Goal: Communication & Community: Ask a question

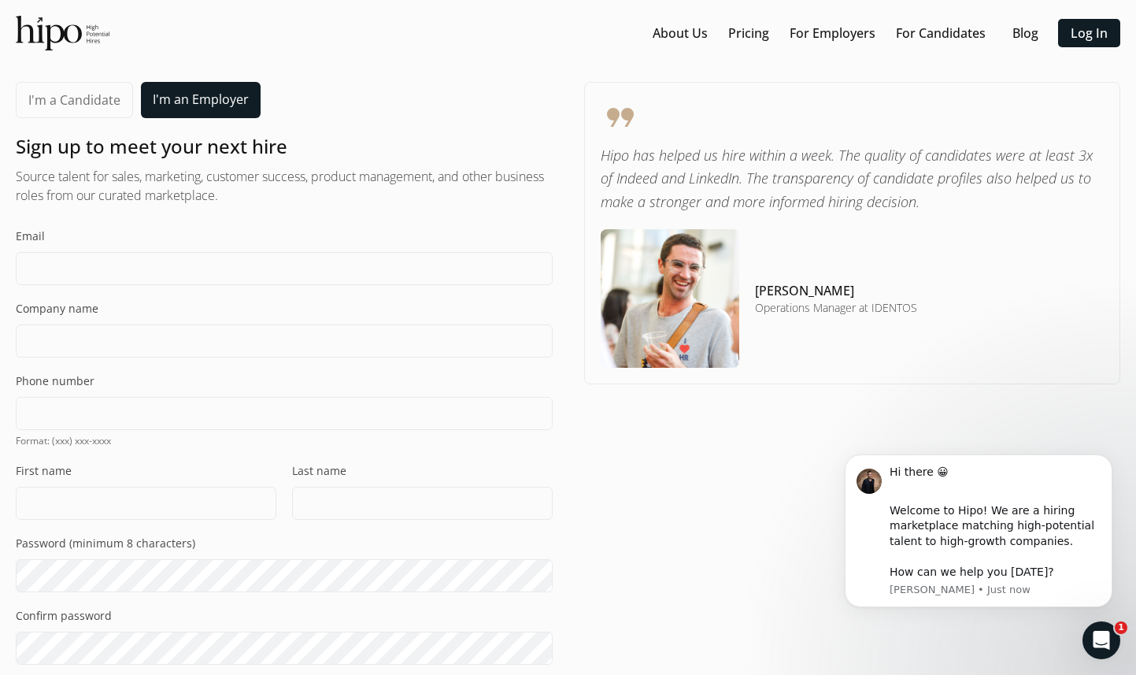
click at [190, 245] on div "Email" at bounding box center [284, 256] width 537 height 57
click at [180, 259] on input at bounding box center [284, 268] width 537 height 33
type input "s@castle.holdings"
type input "C"
click at [111, 273] on input "s@castle.holdings" at bounding box center [284, 268] width 537 height 33
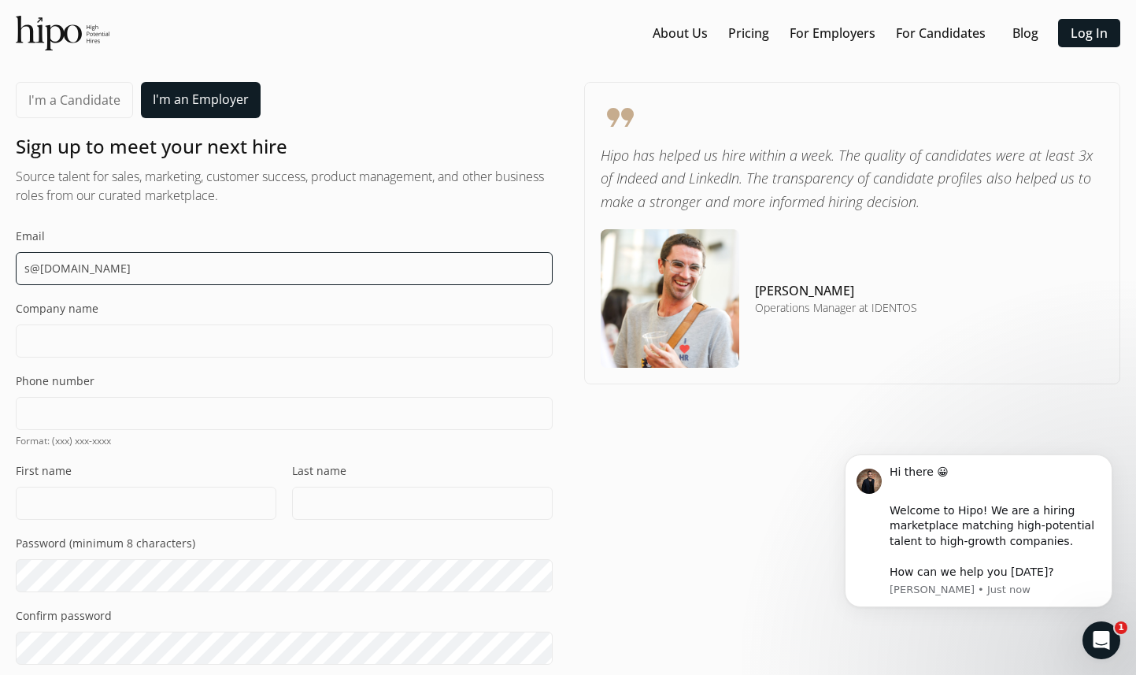
click at [111, 273] on input "s@castle.holdings" at bounding box center [284, 268] width 537 height 33
type input "[EMAIL_ADDRESS][PERSON_NAME][DOMAIN_NAME]"
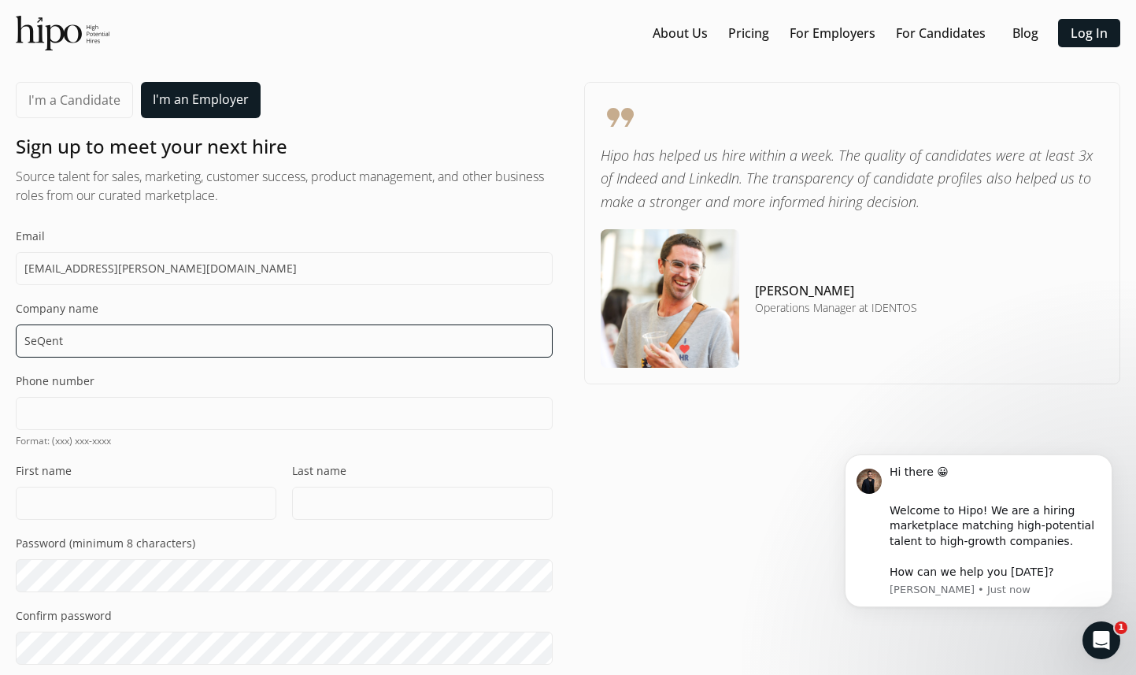
type input "SeQent"
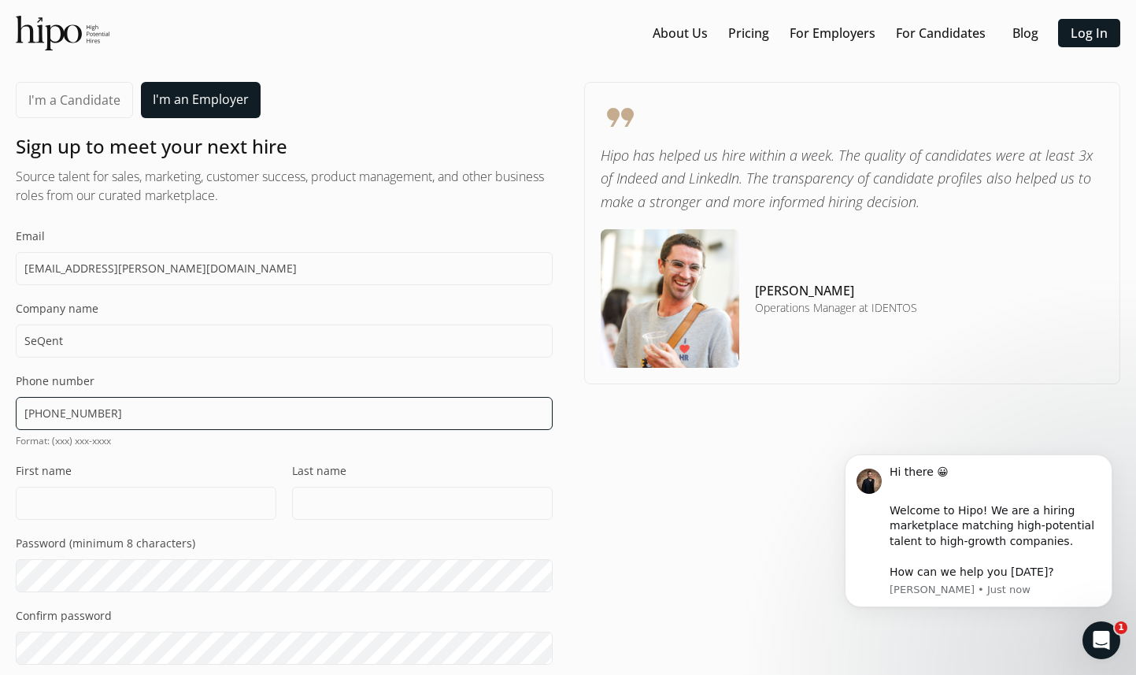
type input "[PHONE_NUMBER]"
click at [121, 510] on input at bounding box center [146, 503] width 261 height 33
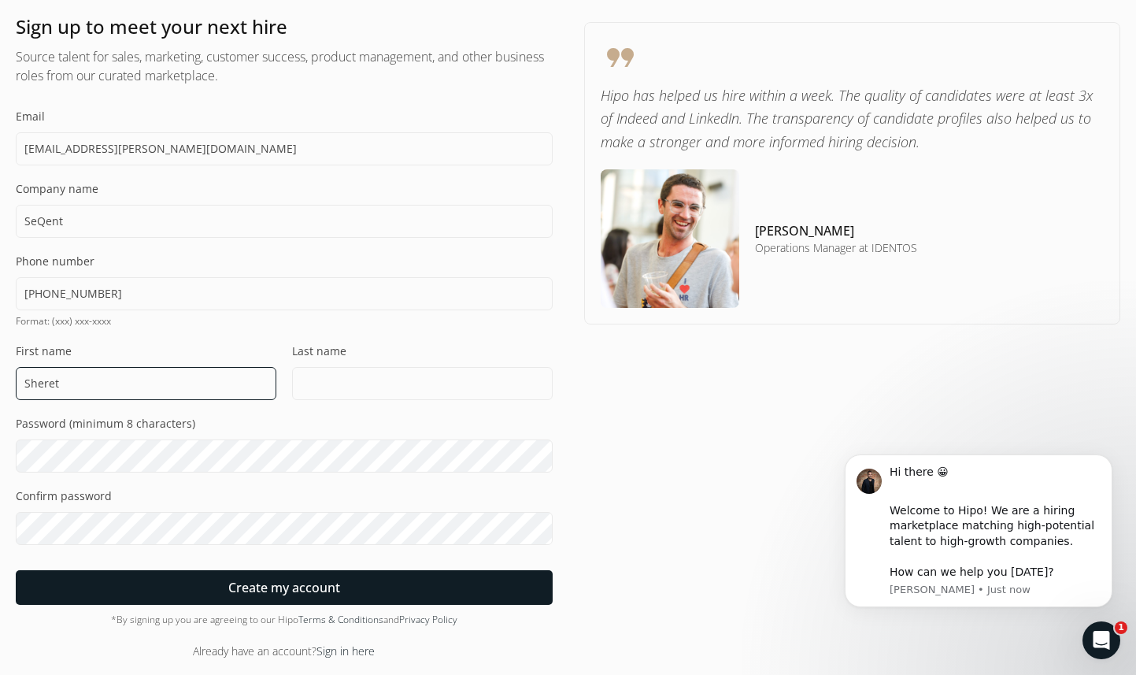
type input "Sheret"
type input "[PERSON_NAME]"
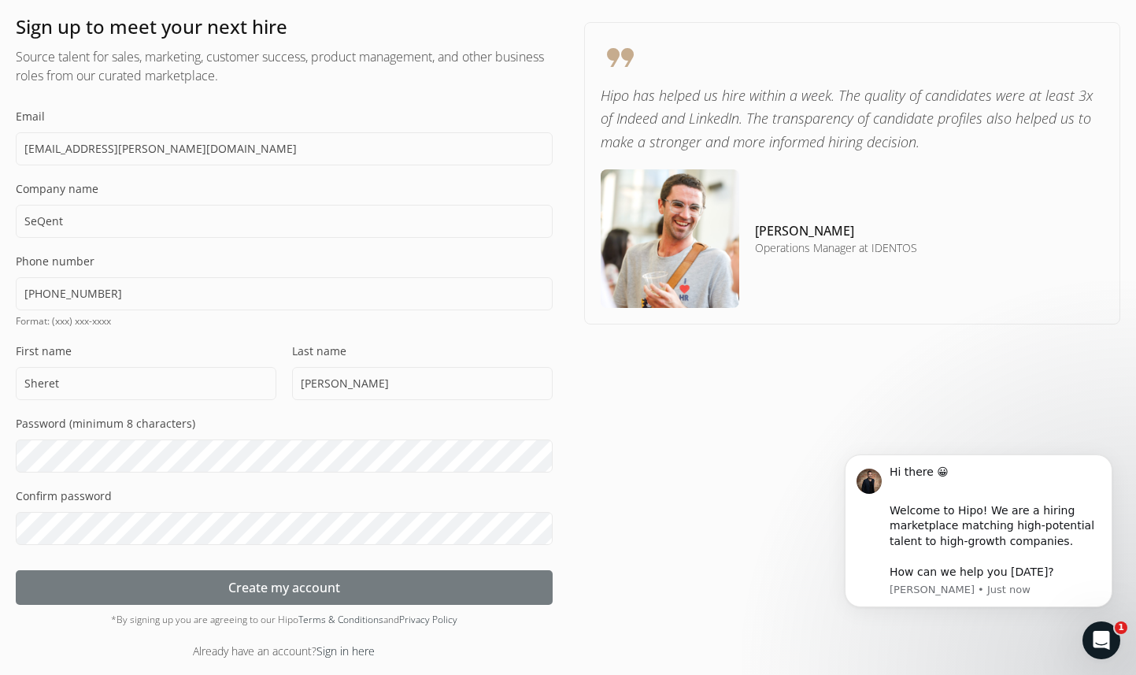
click at [182, 586] on div at bounding box center [284, 587] width 537 height 35
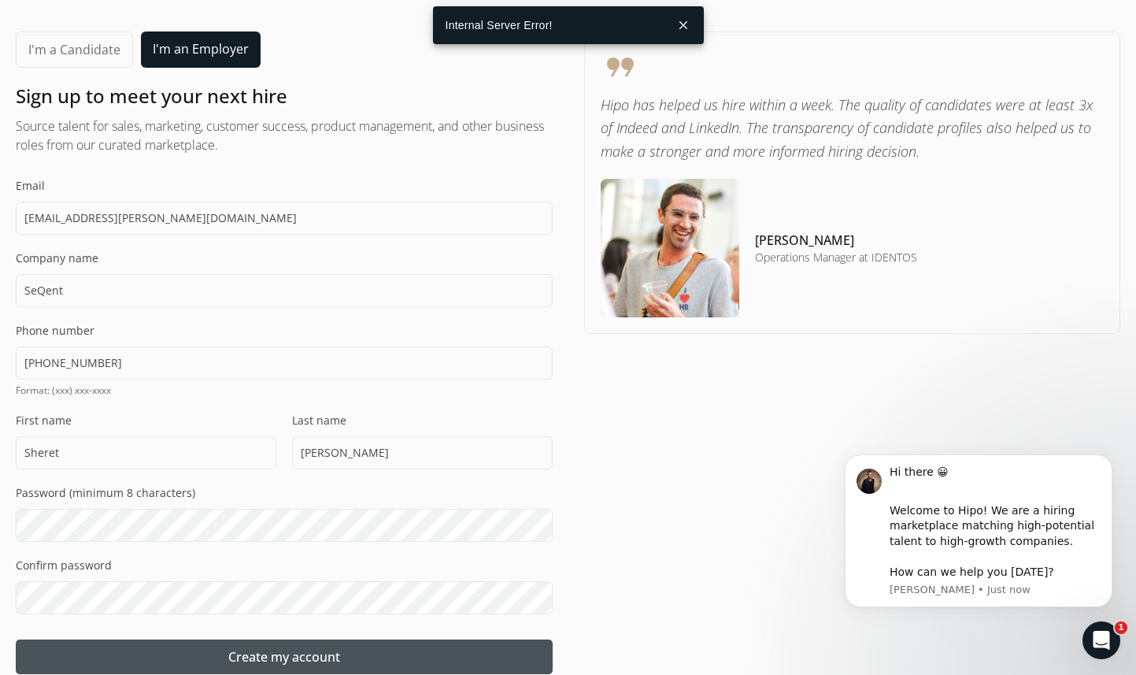
scroll to position [0, 0]
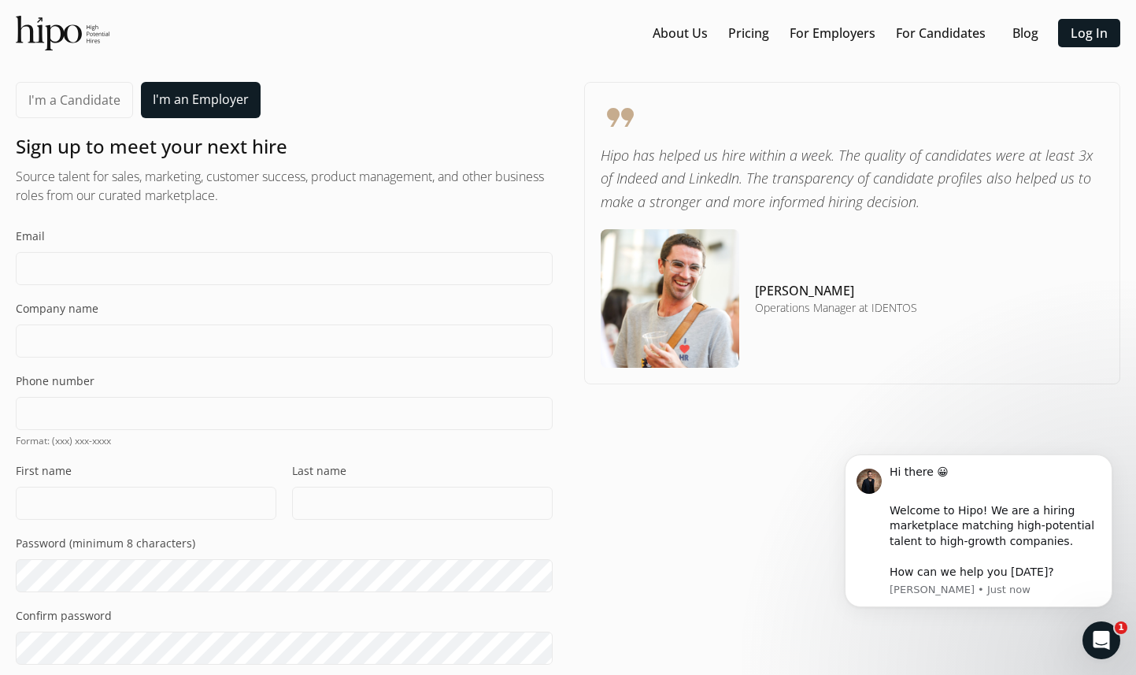
click at [130, 250] on div "Email" at bounding box center [284, 256] width 537 height 57
click at [114, 271] on input at bounding box center [284, 268] width 537 height 33
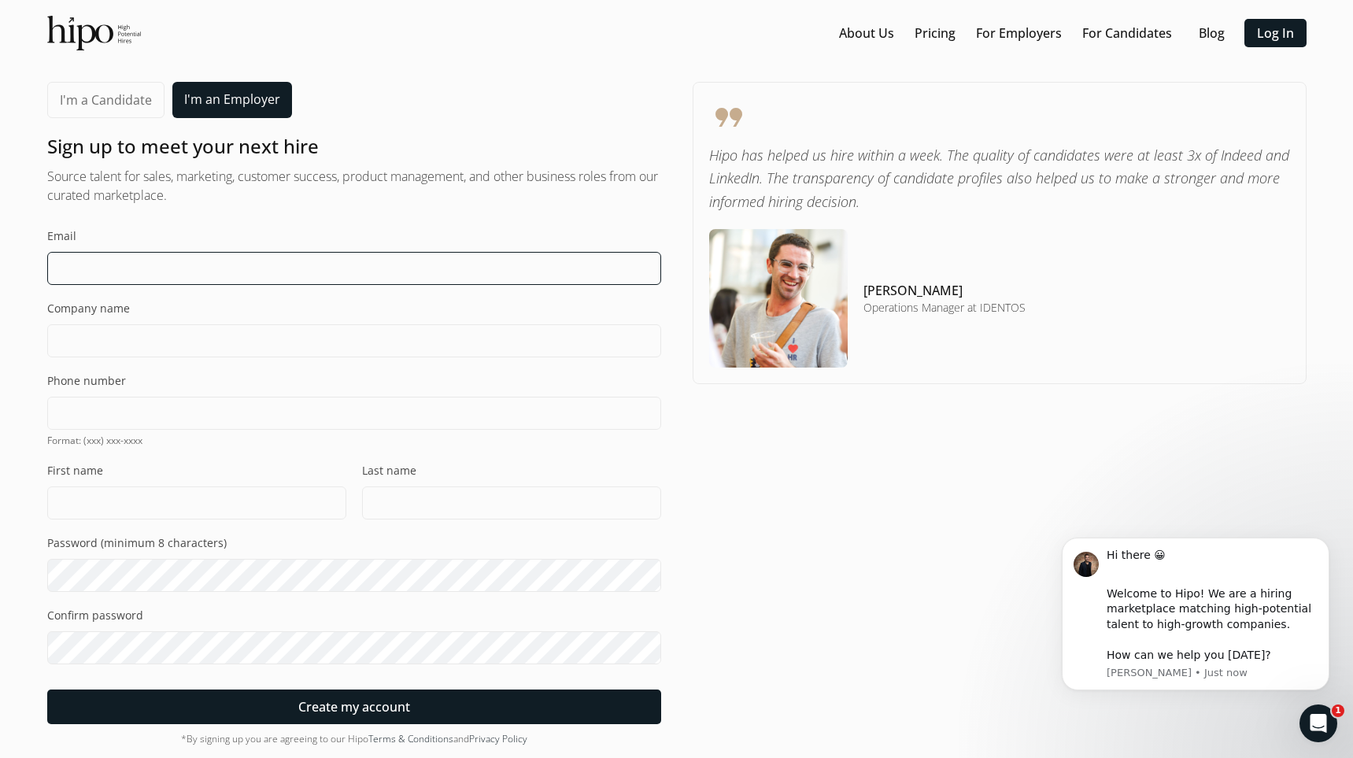
click at [215, 258] on input at bounding box center [354, 268] width 614 height 33
click at [203, 283] on input at bounding box center [354, 268] width 614 height 33
type input "s@castle.holdings"
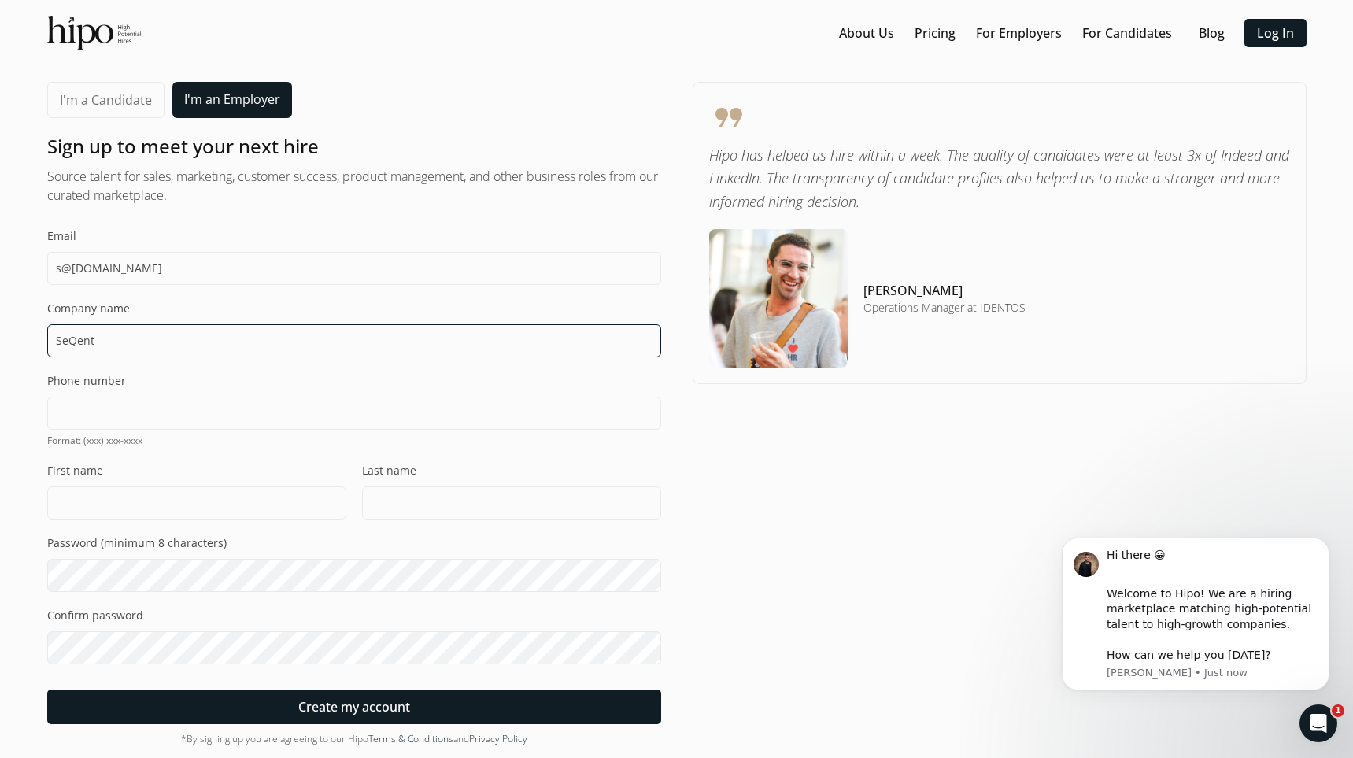
type input "SeQent"
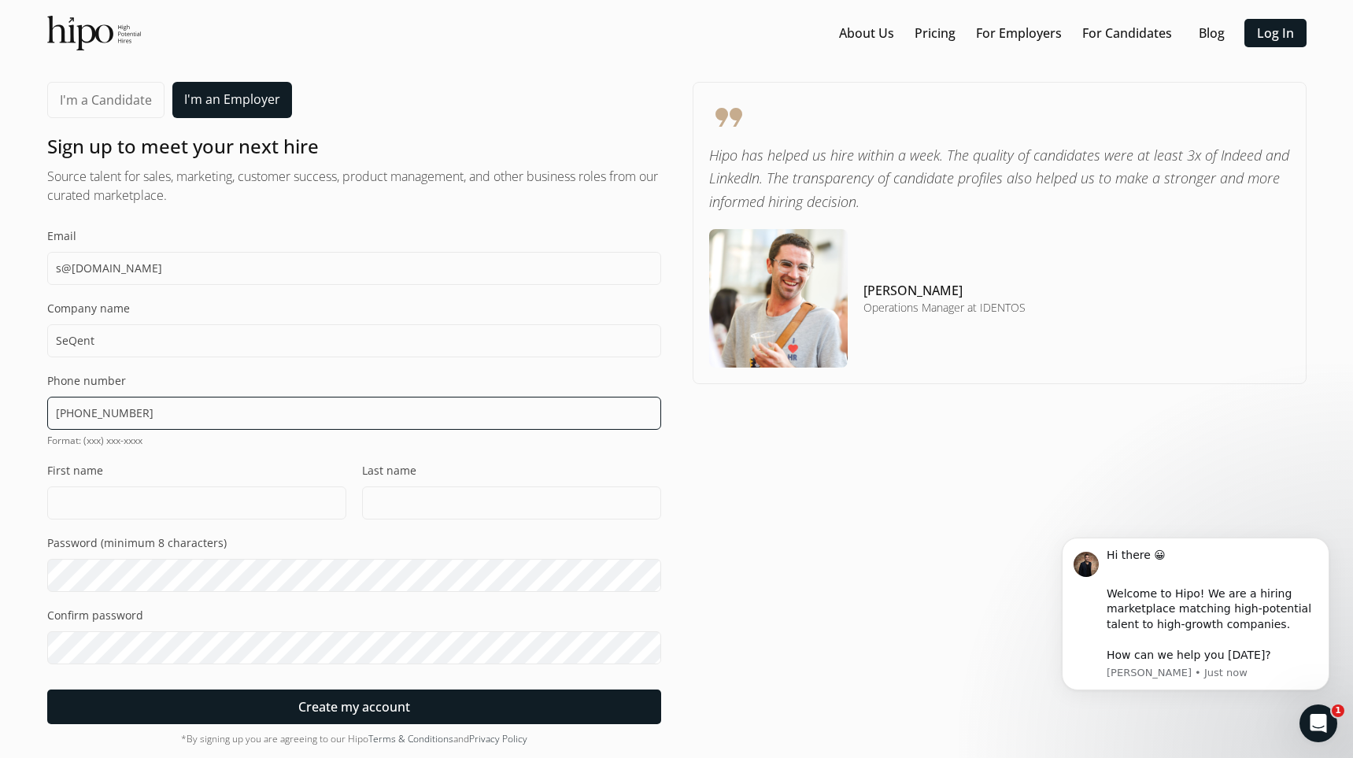
type input "[PHONE_NUMBER]"
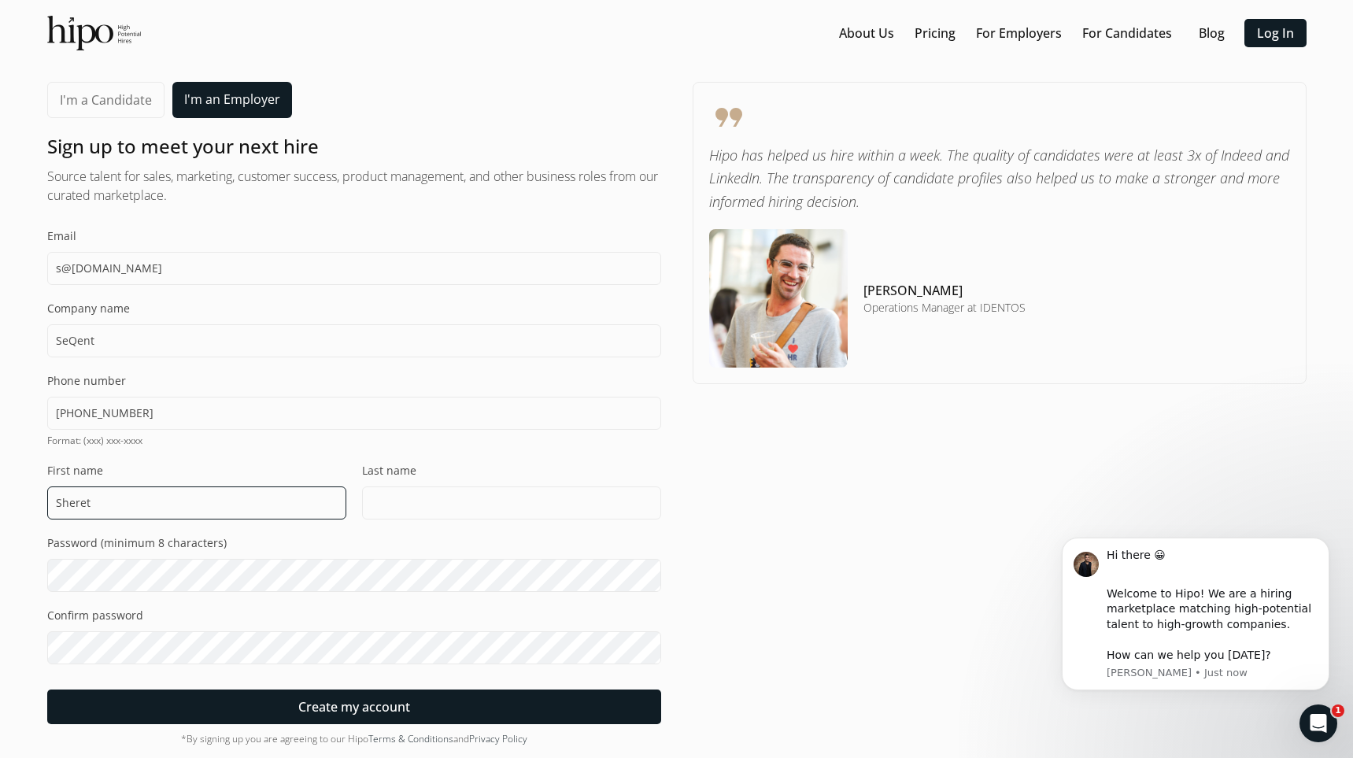
type input "Sheret"
type input "[PERSON_NAME]"
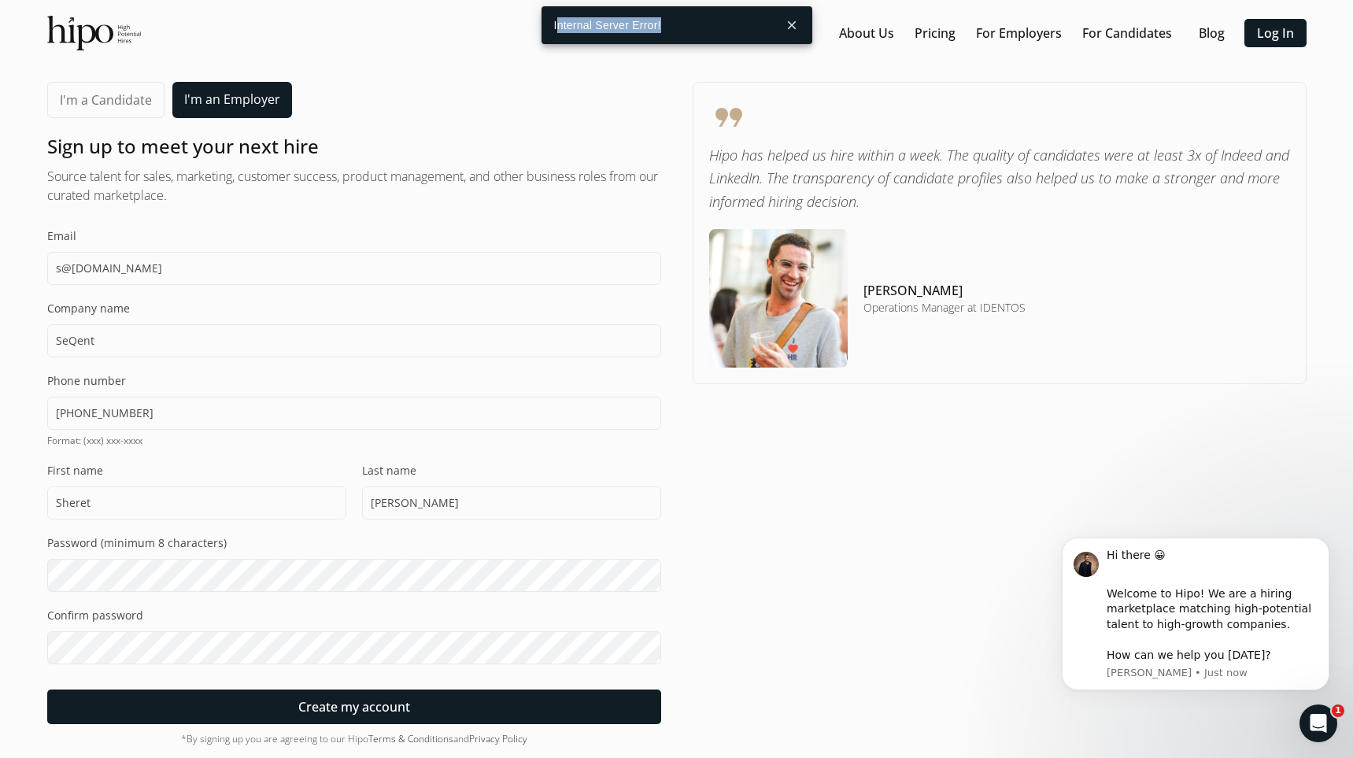
drag, startPoint x: 556, startPoint y: 25, endPoint x: 665, endPoint y: 30, distance: 108.8
click at [665, 30] on div "Internal Server Error!" at bounding box center [660, 25] width 236 height 38
click at [668, 29] on div "Internal Server Error!" at bounding box center [660, 25] width 236 height 38
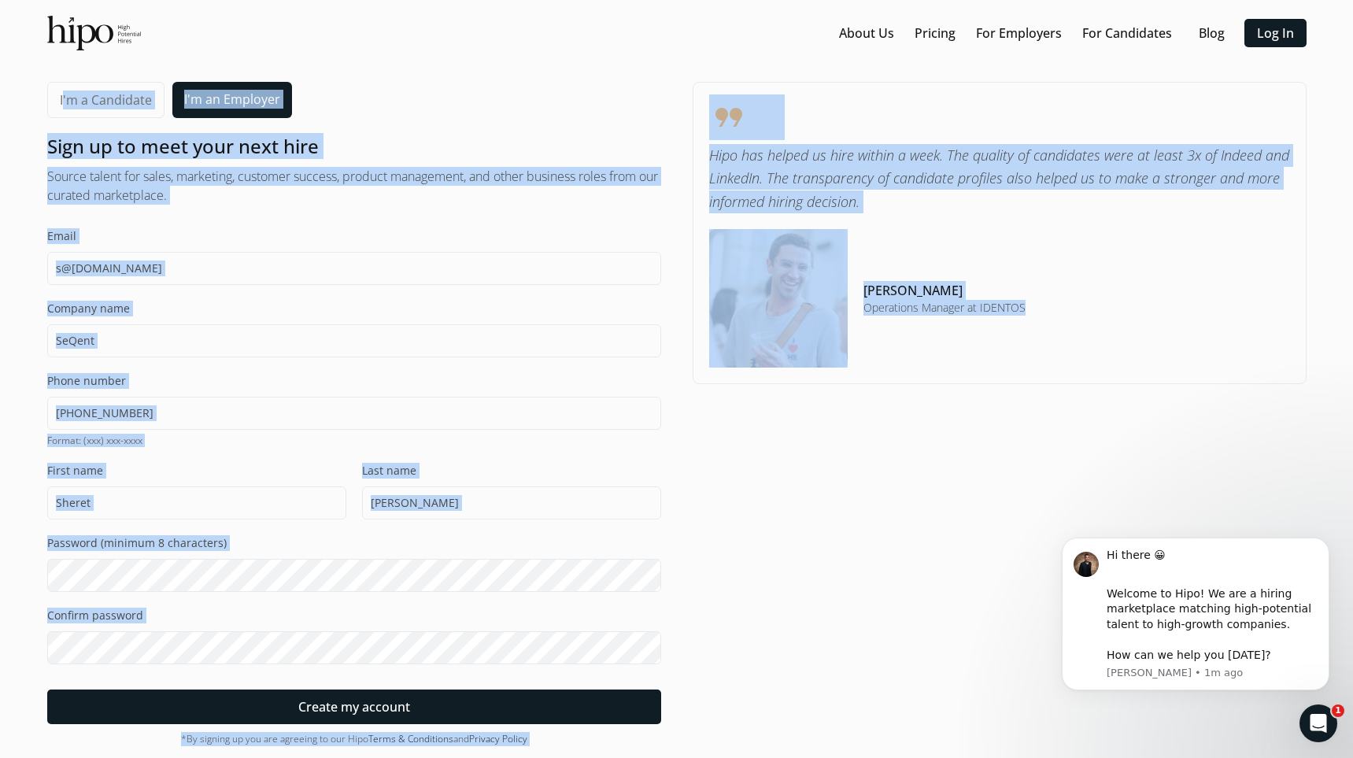
drag, startPoint x: 670, startPoint y: 27, endPoint x: 555, endPoint y: 22, distance: 115.1
click at [555, 22] on div "“Hire character. Train skill.” - Peter Shutz About Us Pricing For Employers For…" at bounding box center [676, 397] width 1353 height 794
click at [121, 36] on img at bounding box center [94, 33] width 94 height 35
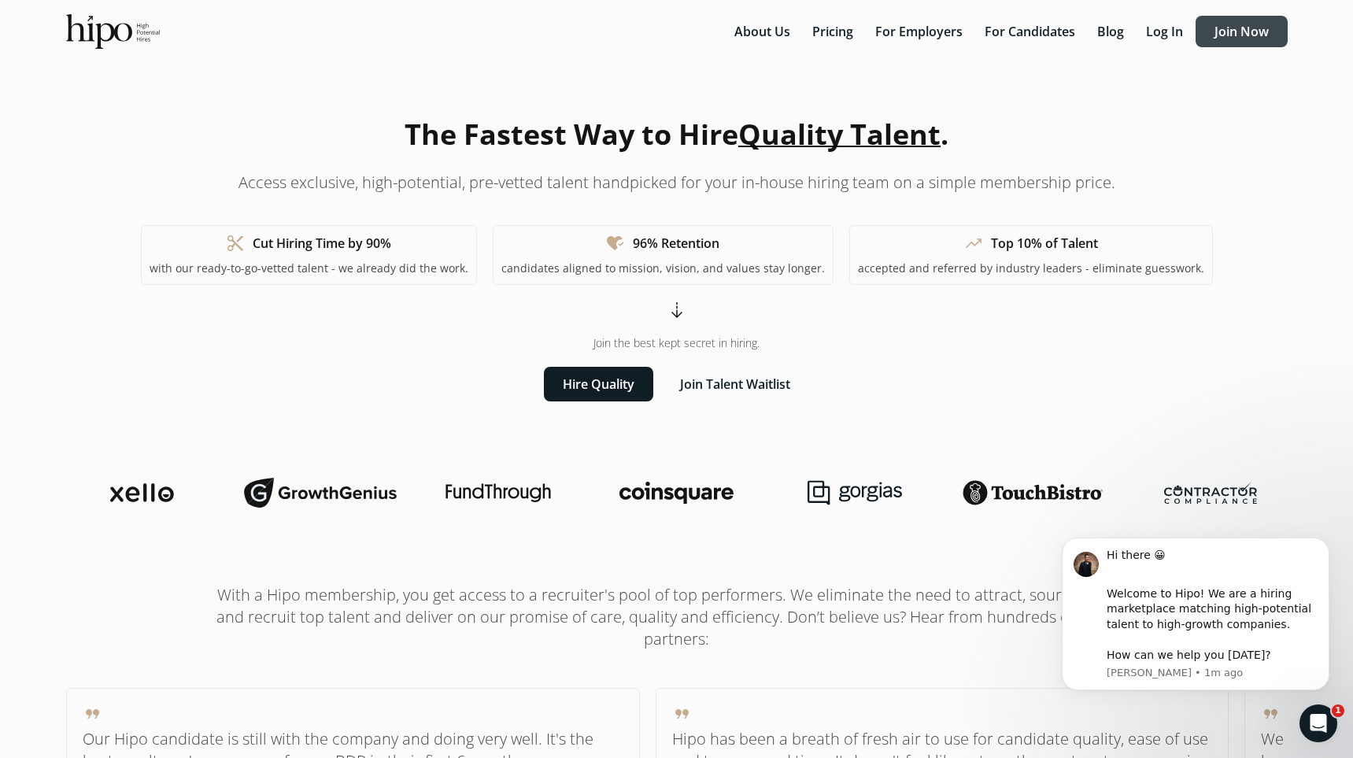
click at [1239, 40] on button "Join Now" at bounding box center [1242, 31] width 92 height 31
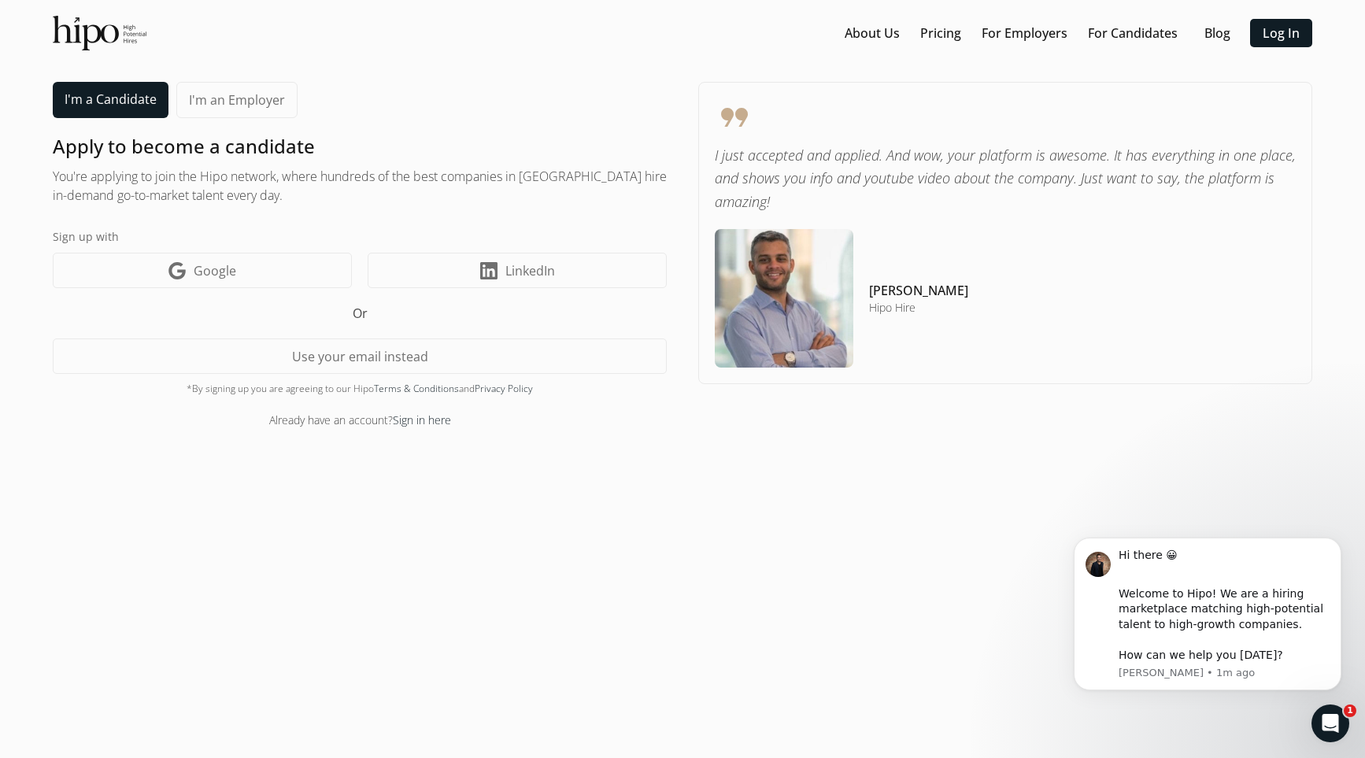
click at [220, 109] on link "I'm an Employer" at bounding box center [236, 100] width 121 height 36
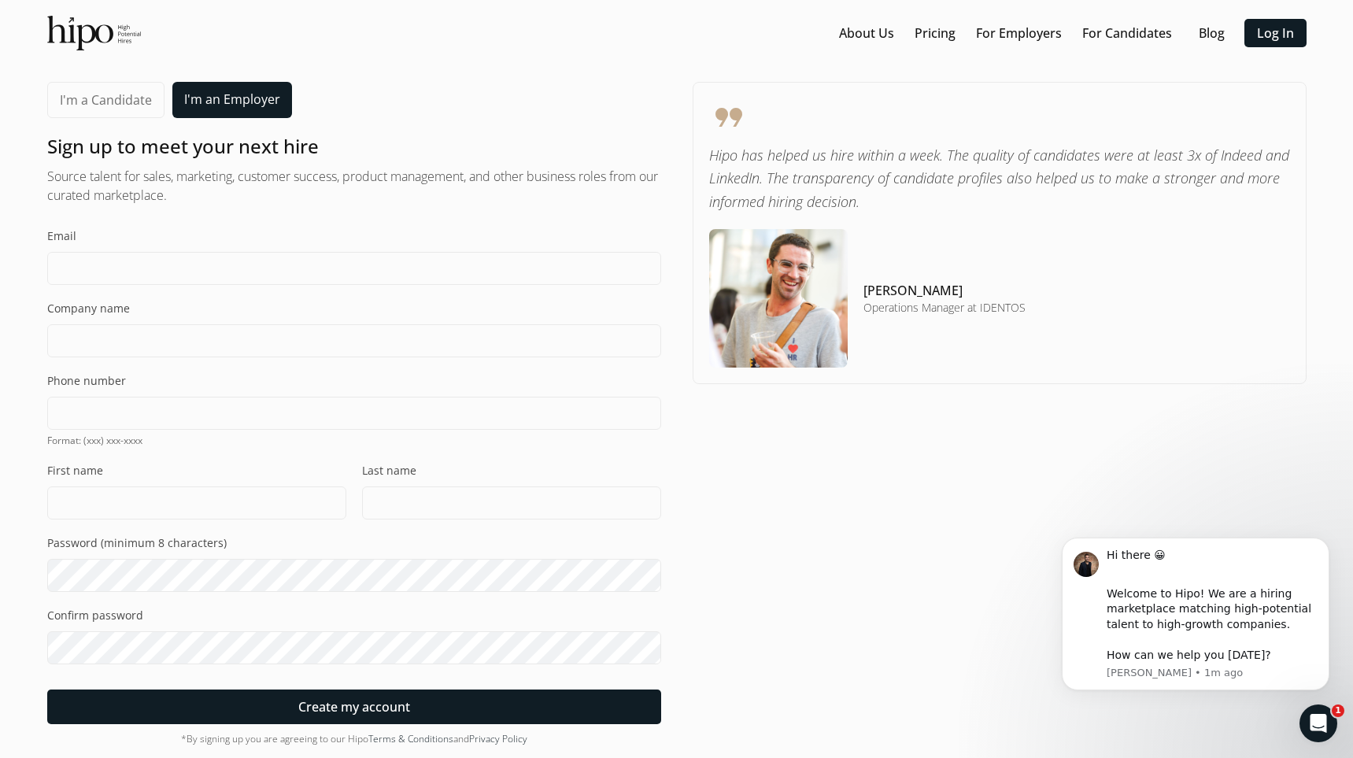
click at [152, 291] on div "Email Company name Phone number Format: (xxx) xxx-xxxx First name Last name Pas…" at bounding box center [354, 476] width 614 height 496
click at [151, 275] on input at bounding box center [354, 268] width 614 height 33
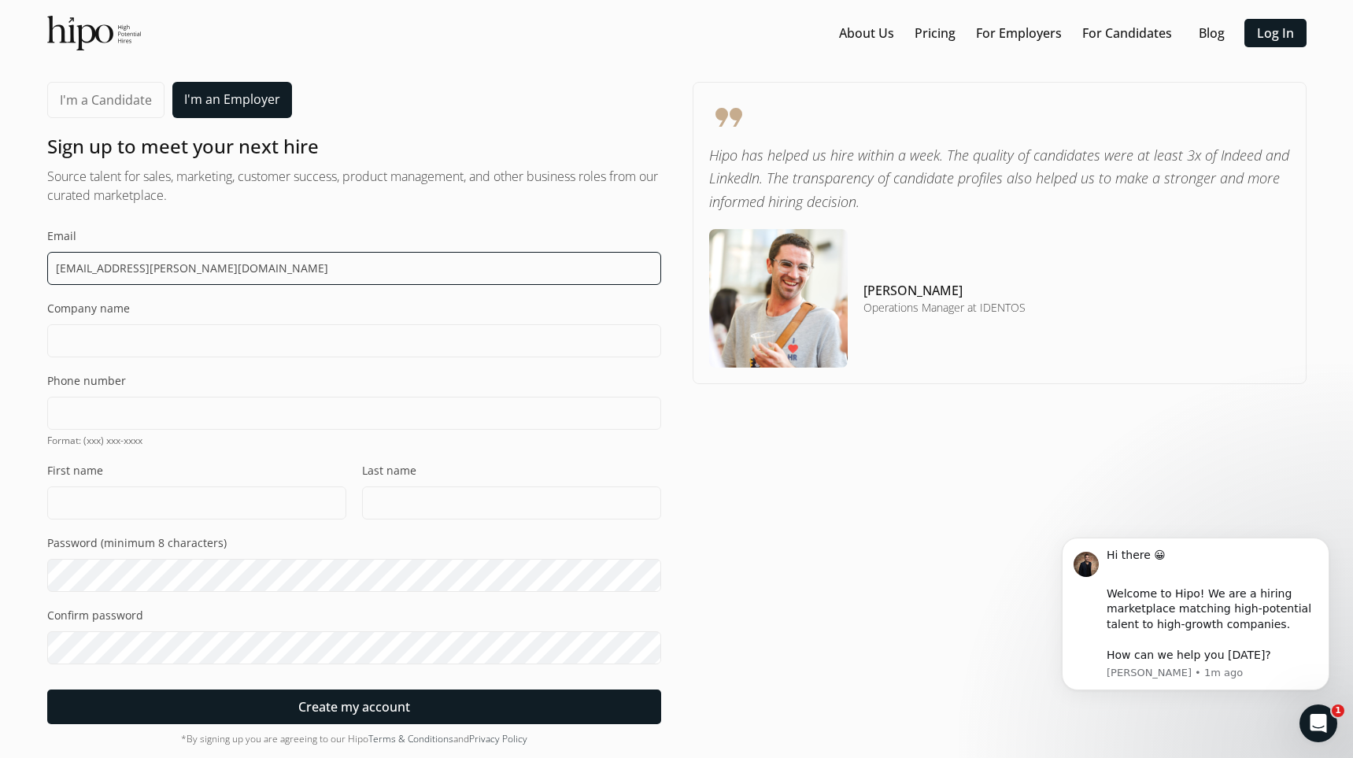
type input "[EMAIL_ADDRESS][PERSON_NAME][DOMAIN_NAME]"
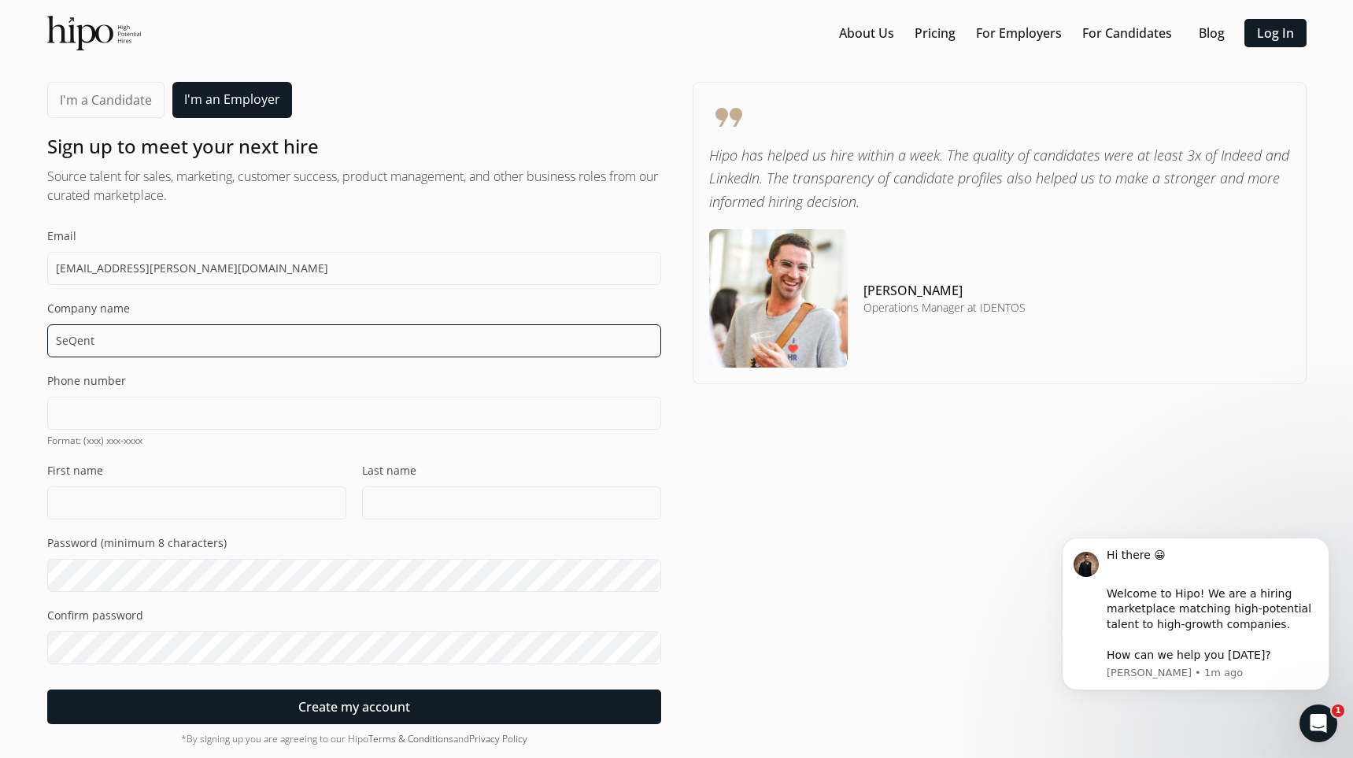
type input "SeQent"
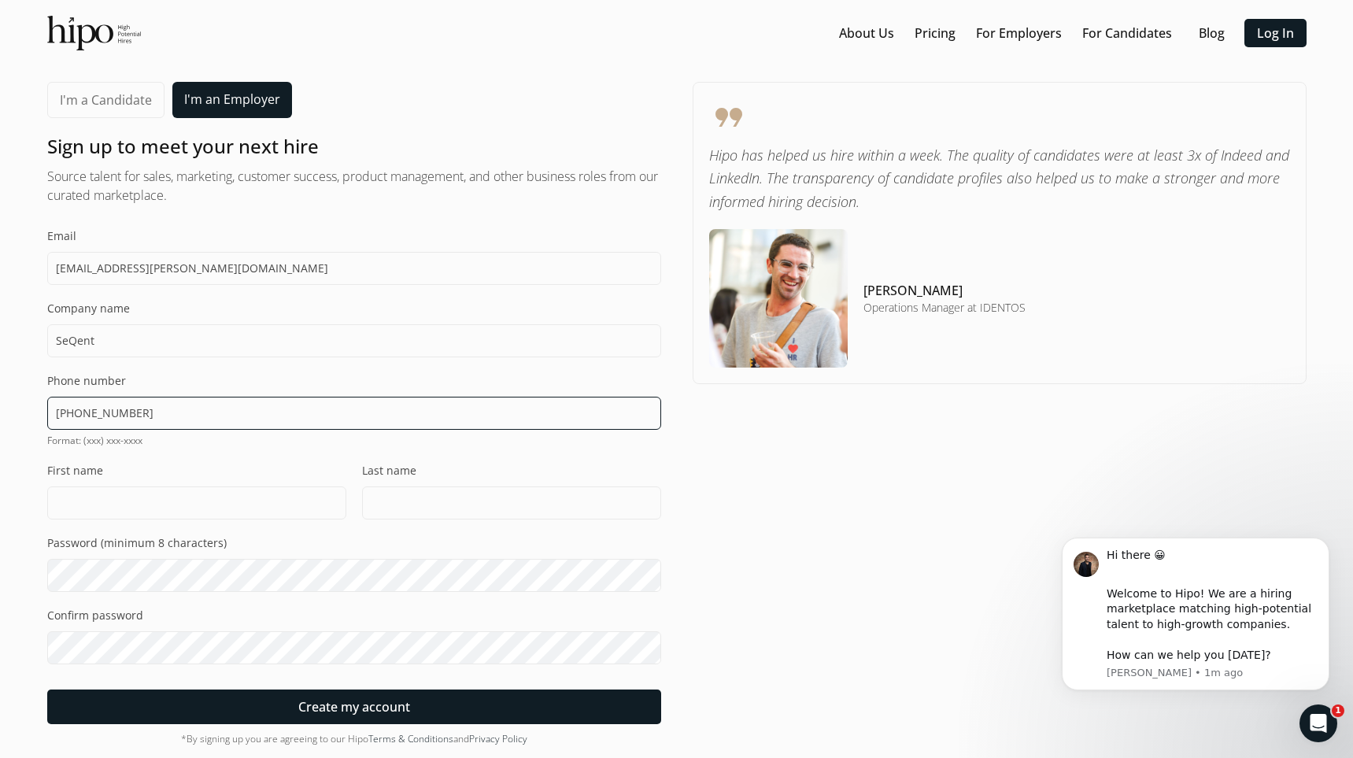
type input "[PHONE_NUMBER]"
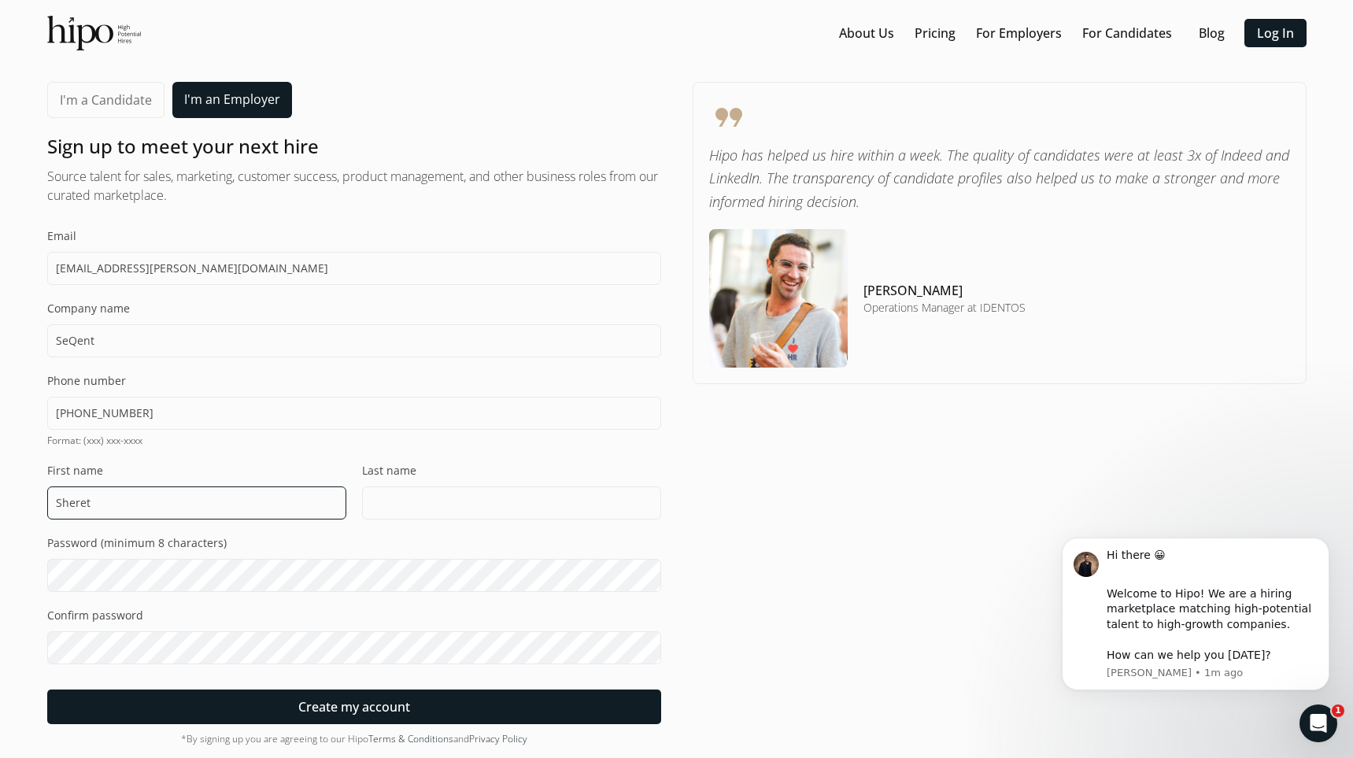
type input "Sheret"
type input "[PERSON_NAME]"
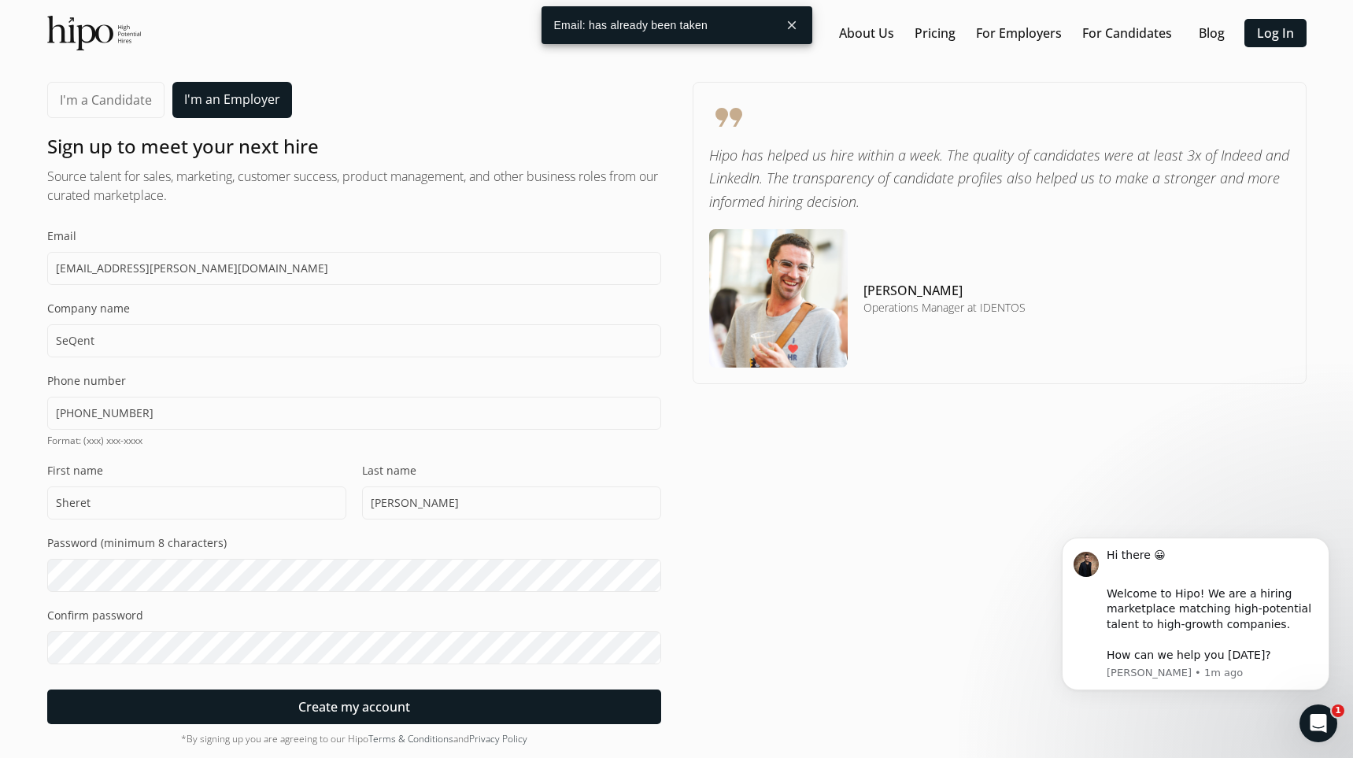
click at [791, 31] on button "close" at bounding box center [792, 25] width 28 height 28
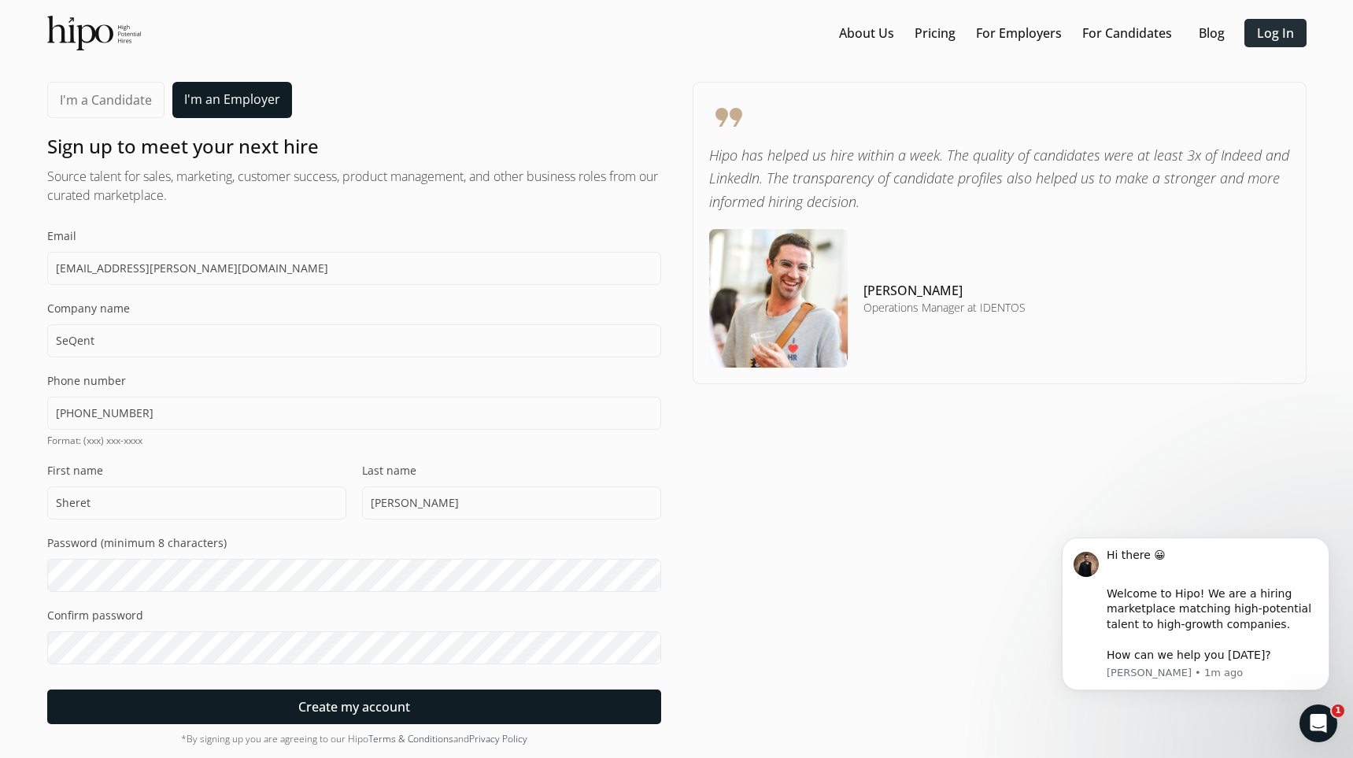
click at [1256, 37] on div at bounding box center [1276, 33] width 62 height 28
click at [1264, 35] on link "Log In" at bounding box center [1275, 33] width 37 height 19
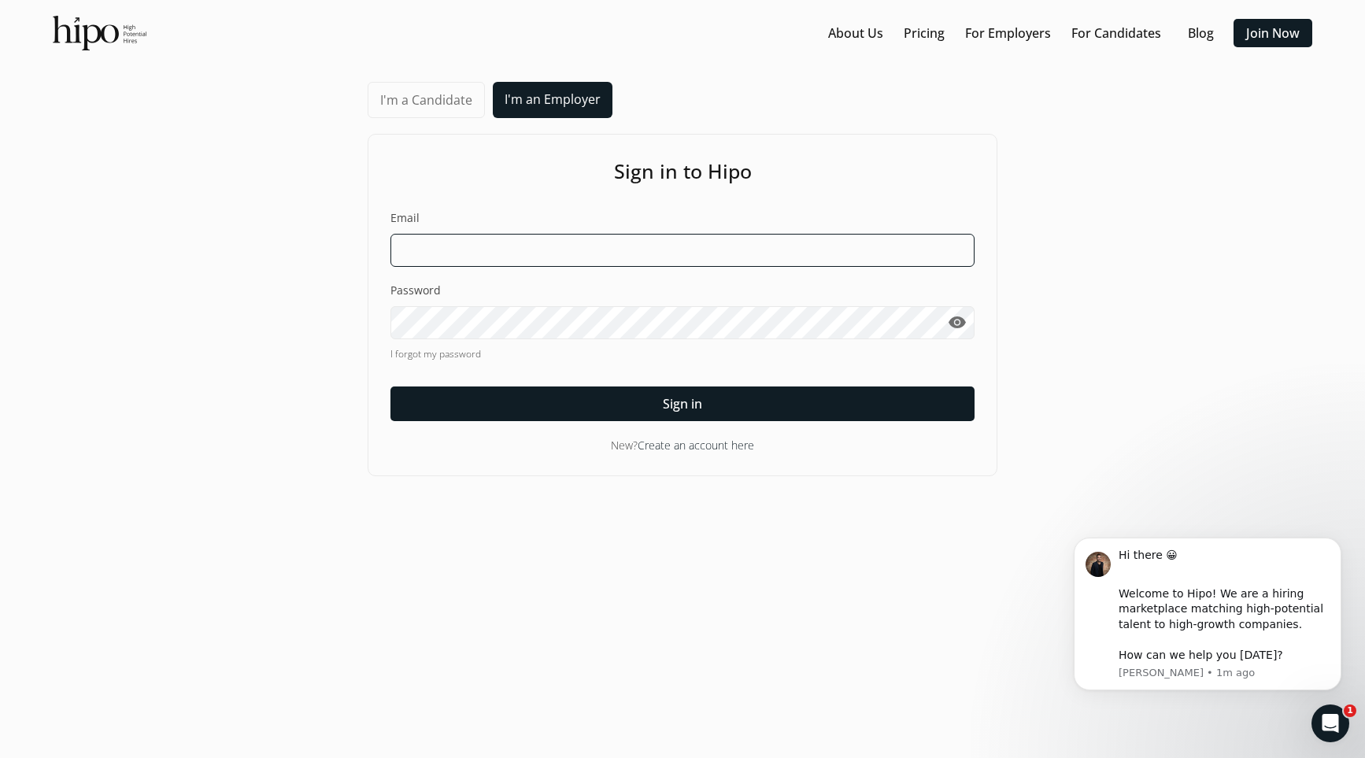
drag, startPoint x: 487, startPoint y: 243, endPoint x: 486, endPoint y: 252, distance: 9.6
click at [487, 243] on input at bounding box center [683, 250] width 584 height 33
type input "[EMAIL_ADDRESS][PERSON_NAME][DOMAIN_NAME]"
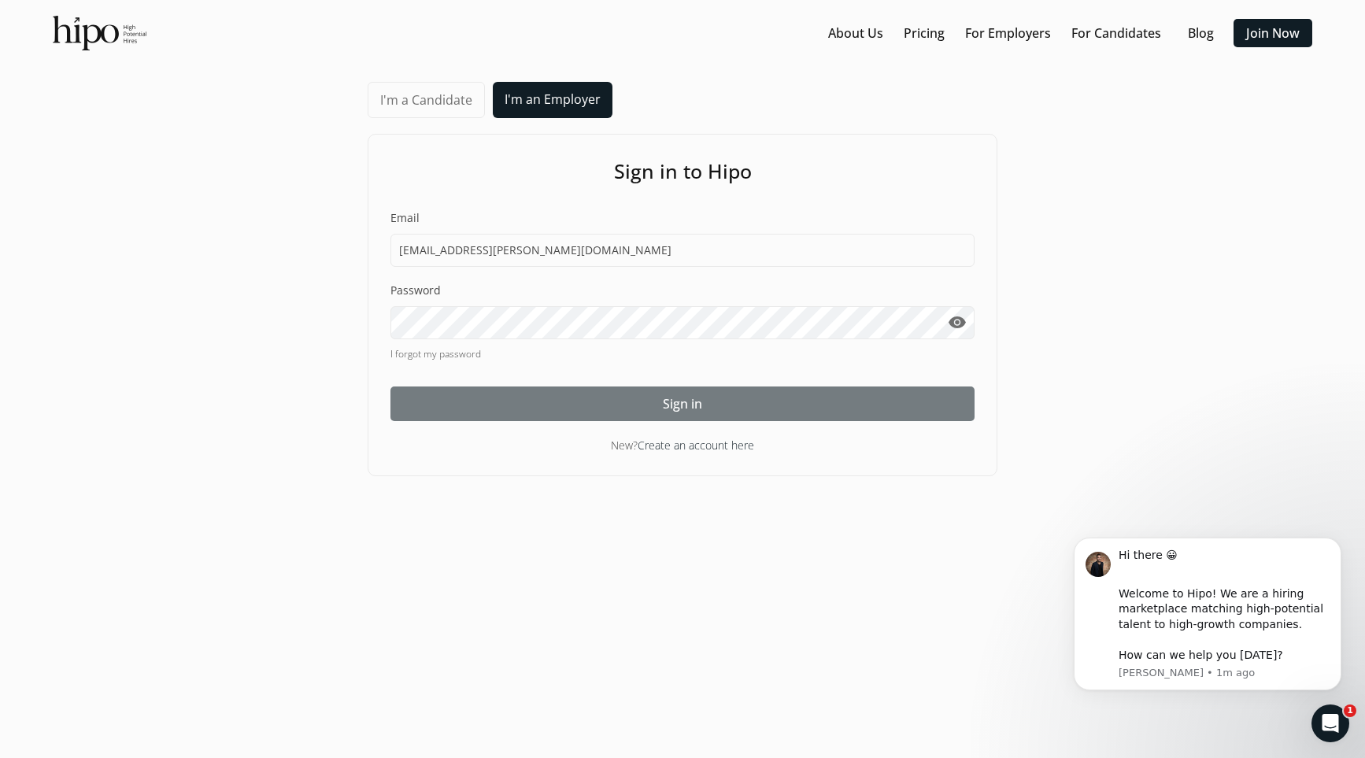
click at [509, 397] on div at bounding box center [683, 404] width 584 height 35
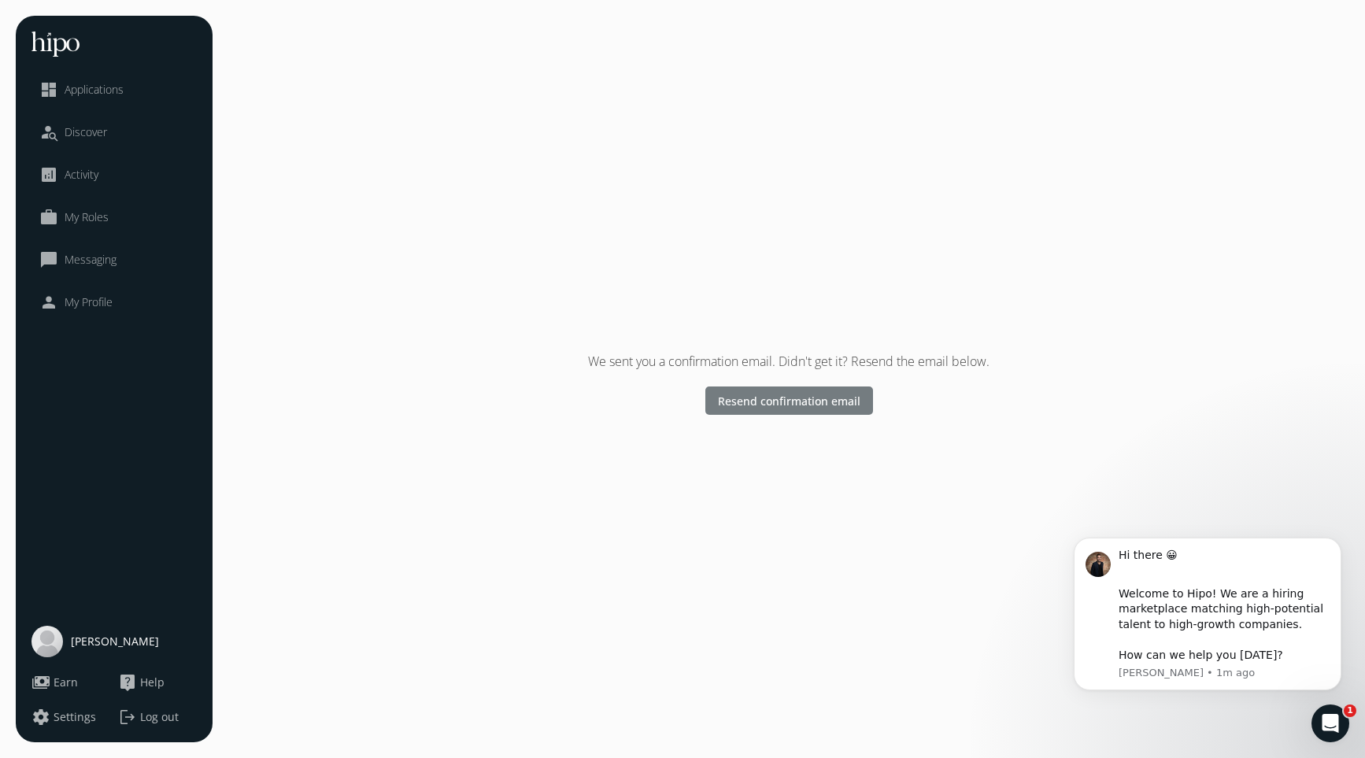
click at [779, 396] on span "Resend confirmation email" at bounding box center [789, 400] width 143 height 17
click at [98, 93] on span "Applications" at bounding box center [94, 90] width 59 height 16
click at [826, 398] on span "Resend confirmation email" at bounding box center [789, 400] width 143 height 17
click at [1324, 730] on icon "Open Intercom Messenger" at bounding box center [1331, 724] width 26 height 26
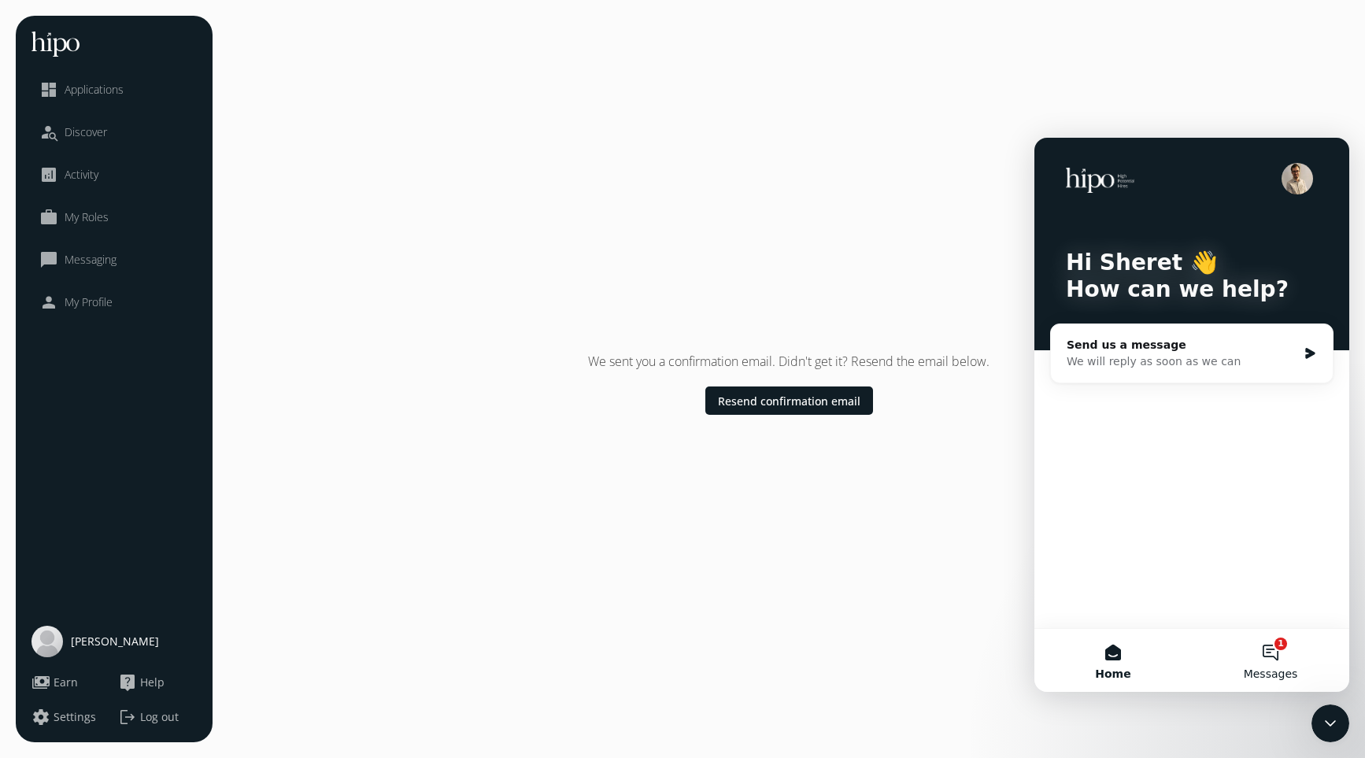
click at [1298, 648] on button "1 Messages" at bounding box center [1270, 660] width 157 height 63
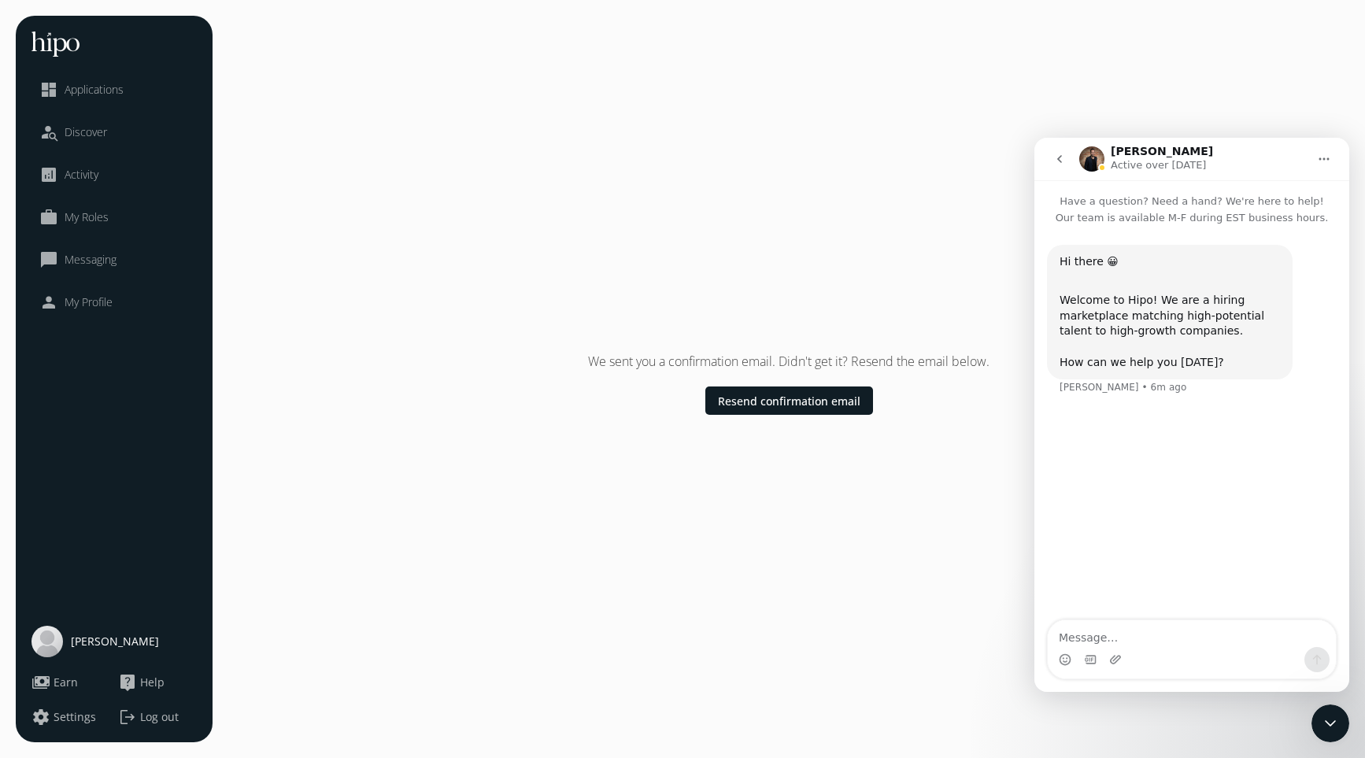
click at [104, 297] on span "My Profile" at bounding box center [89, 302] width 48 height 16
click at [1135, 644] on textarea "Message…" at bounding box center [1192, 633] width 288 height 27
type textarea "my email not sending confirmation email"
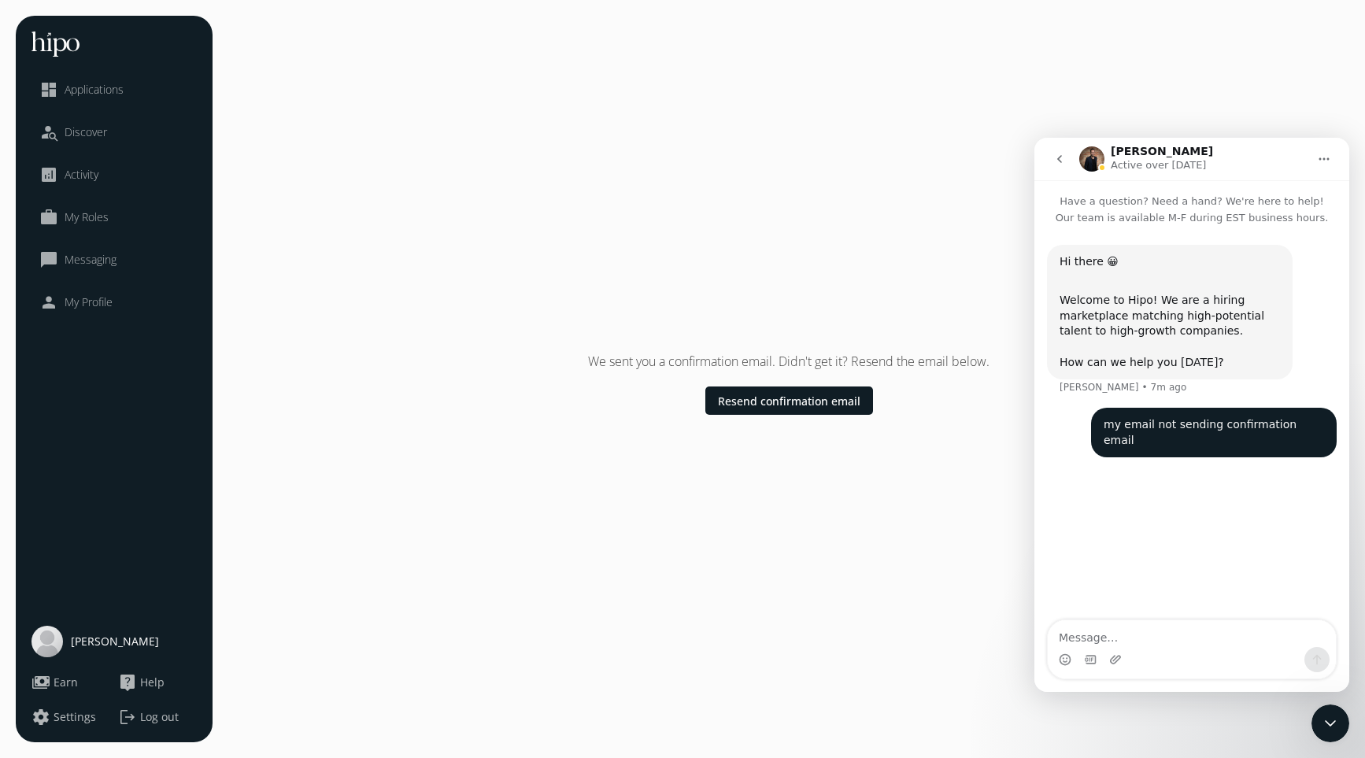
click at [1339, 735] on div "Close Intercom Messenger" at bounding box center [1331, 724] width 38 height 38
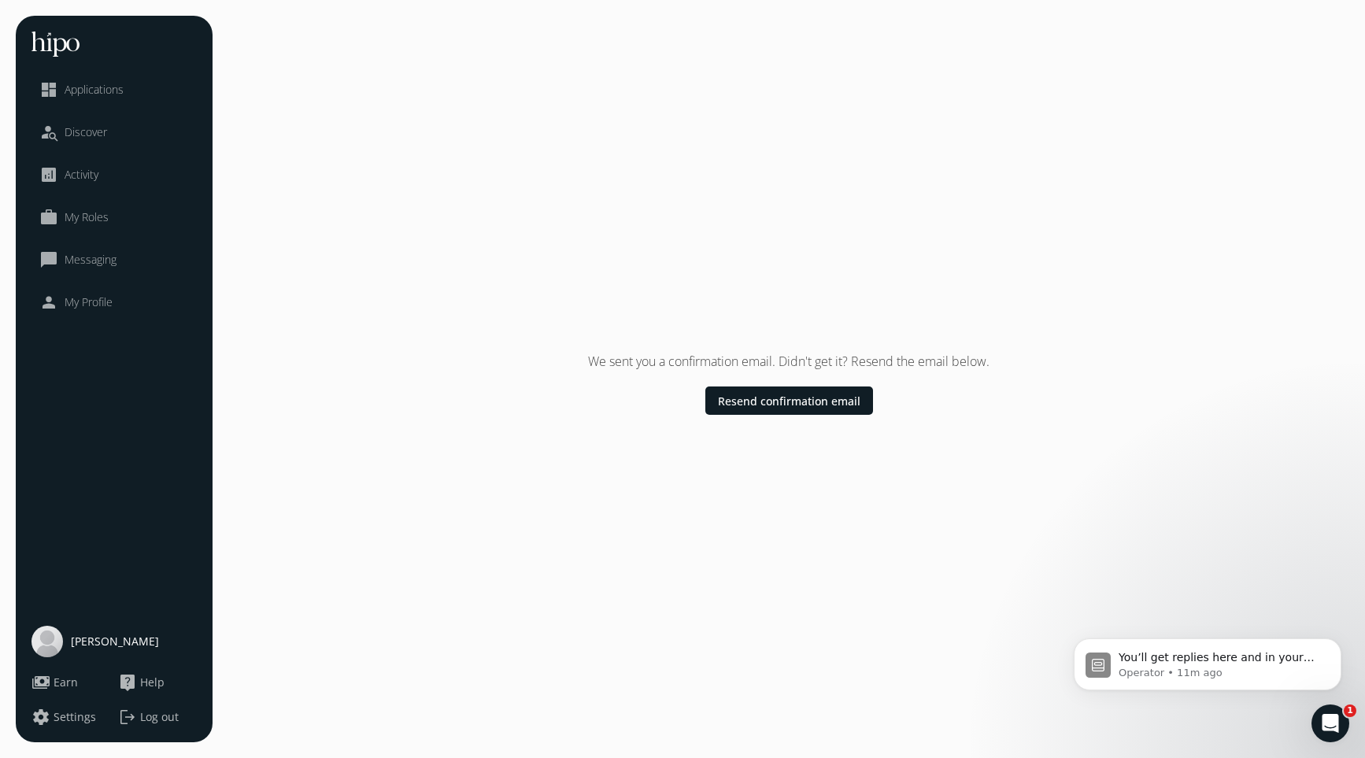
click at [1330, 721] on icon "Open Intercom Messenger" at bounding box center [1331, 724] width 26 height 26
